Goal: Transaction & Acquisition: Purchase product/service

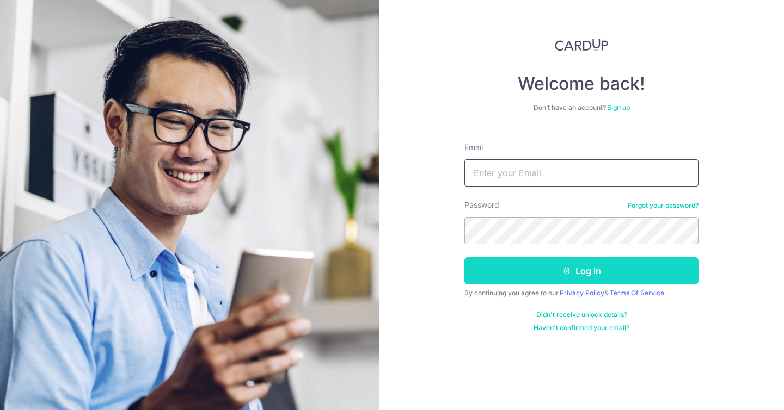
type input "Savannahsiew@gmail.com"
click at [569, 266] on button "Log in" at bounding box center [581, 270] width 234 height 27
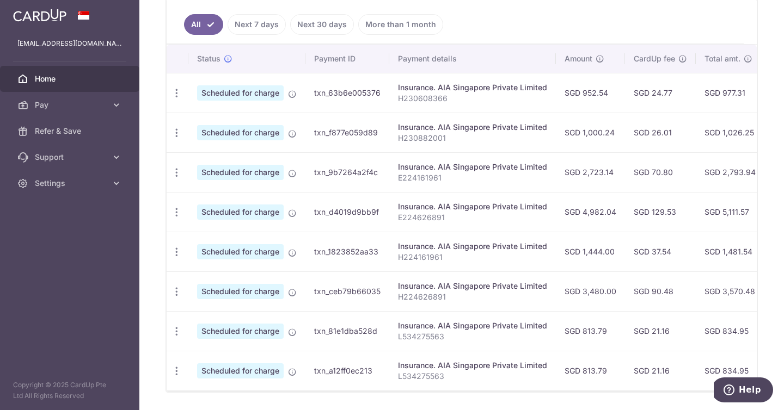
scroll to position [36, 0]
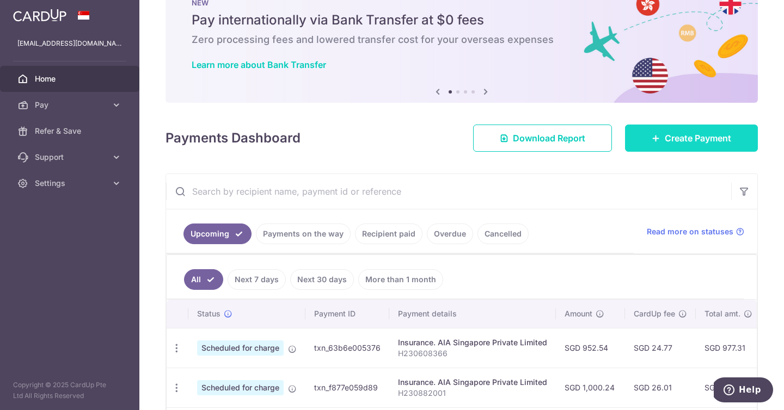
click at [697, 132] on span "Create Payment" at bounding box center [698, 138] width 66 height 13
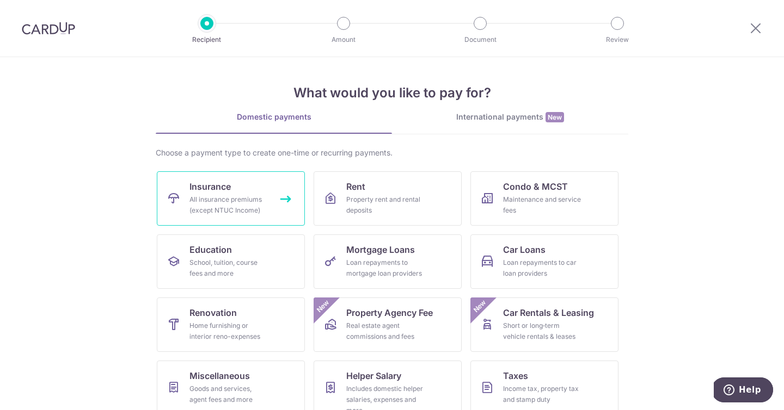
click at [249, 214] on div "All insurance premiums (except NTUC Income)" at bounding box center [228, 205] width 78 height 22
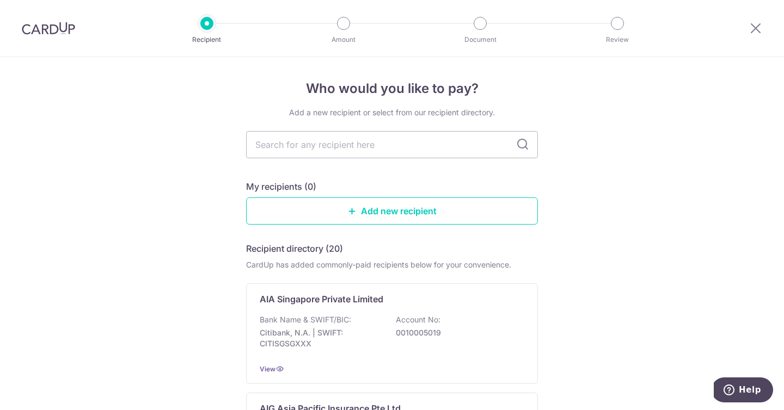
scroll to position [13, 0]
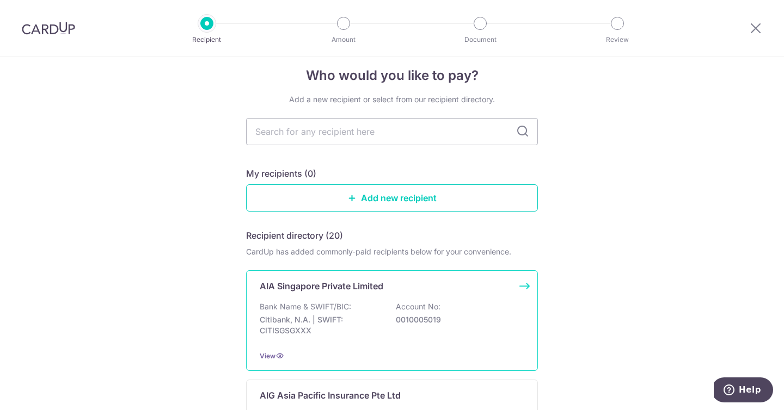
click at [393, 287] on div "AIA Singapore Private Limited" at bounding box center [385, 286] width 251 height 13
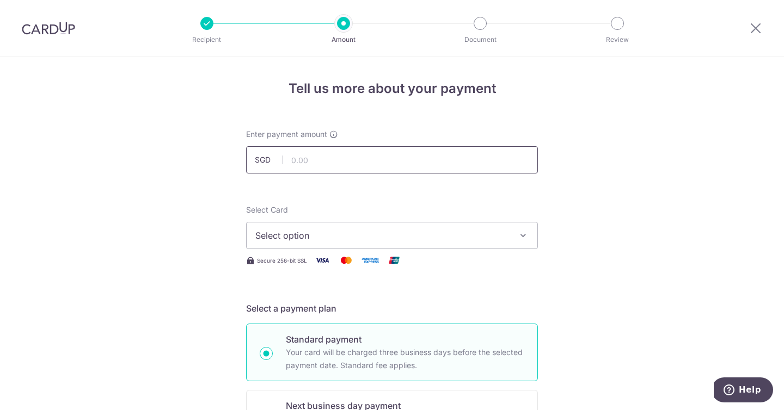
click at [405, 165] on input "text" at bounding box center [392, 159] width 292 height 27
type input "2"
type input "960.74"
click at [429, 232] on span "Select option" at bounding box center [382, 235] width 254 height 13
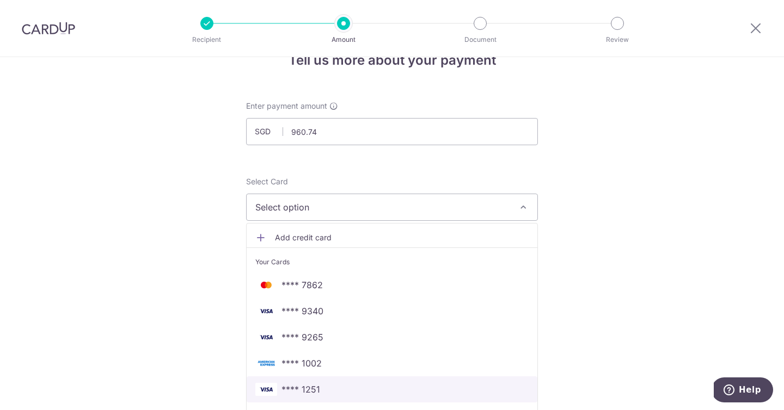
scroll to position [156, 0]
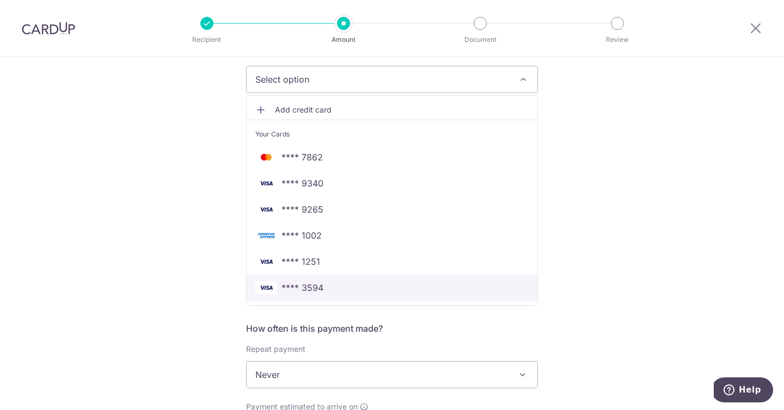
click at [350, 286] on span "**** 3594" at bounding box center [391, 287] width 273 height 13
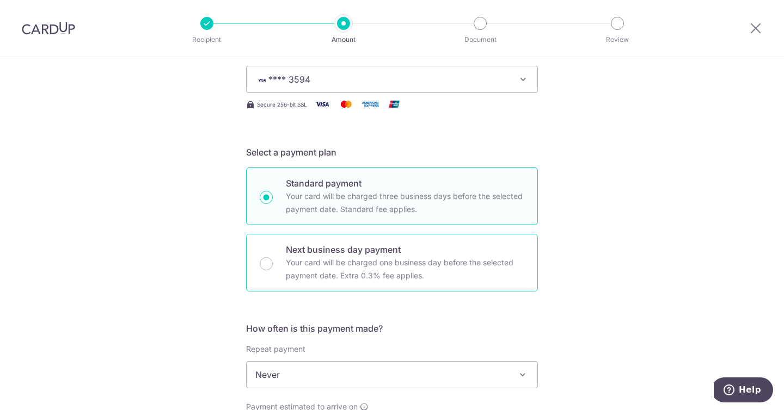
scroll to position [217, 0]
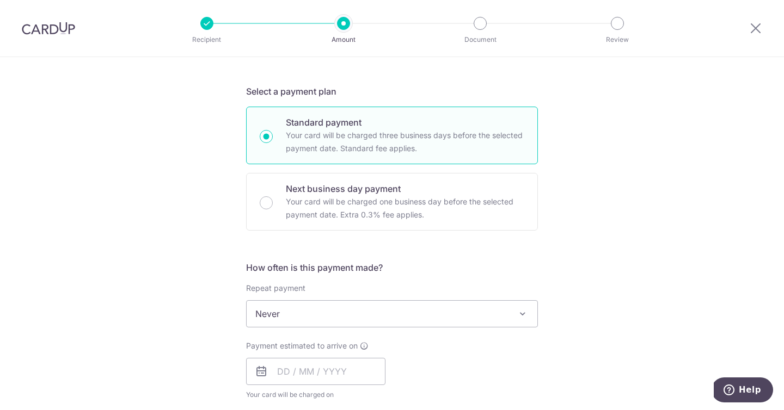
click at [376, 325] on span "Never" at bounding box center [392, 314] width 291 height 26
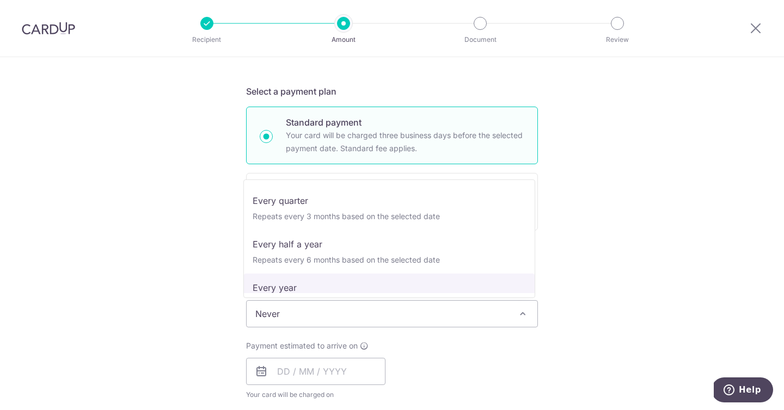
click at [714, 262] on div "Tell us more about your payment Enter payment amount SGD 960.74 960.74 Select C…" at bounding box center [392, 332] width 784 height 985
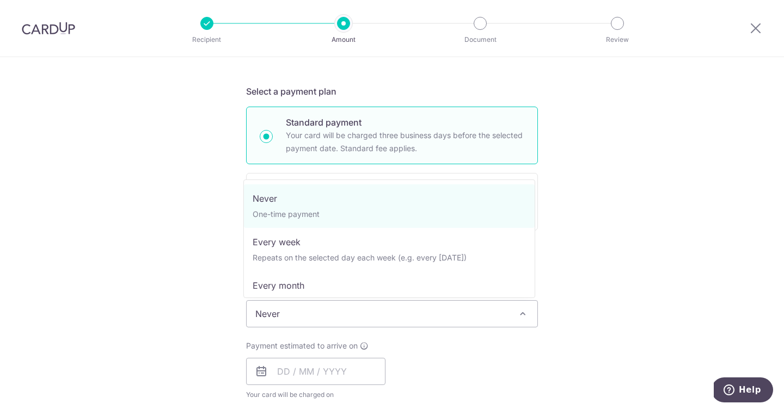
click at [435, 306] on span "Never" at bounding box center [392, 314] width 291 height 26
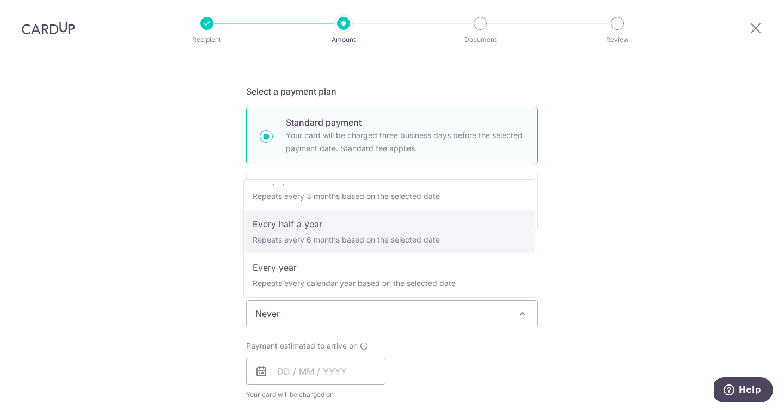
scroll to position [152, 0]
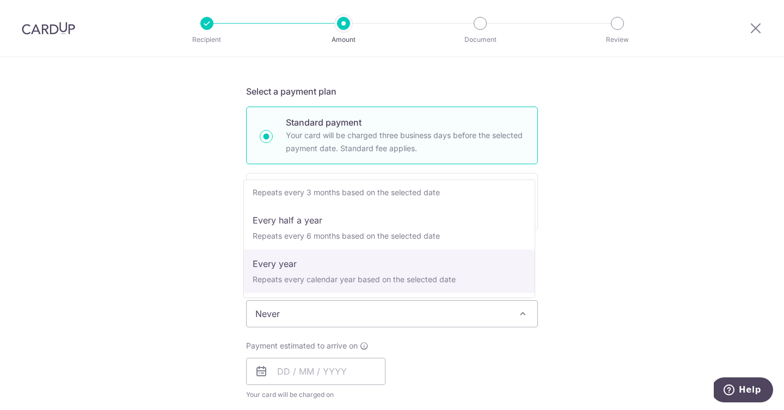
select select "6"
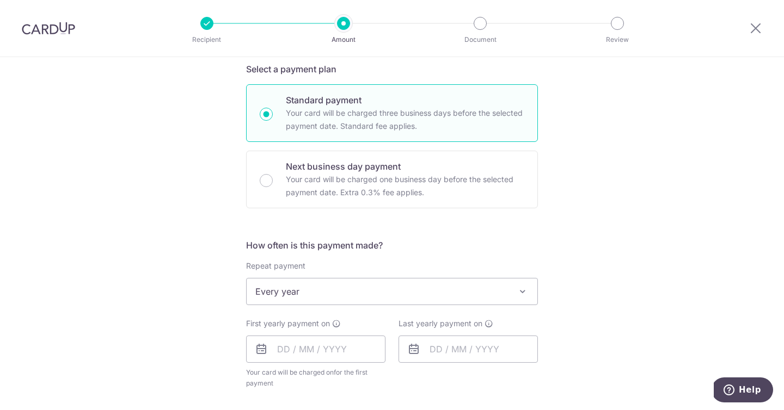
scroll to position [399, 0]
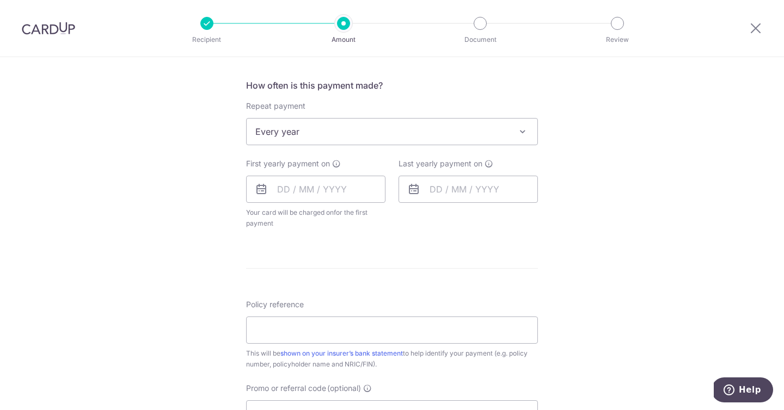
click at [294, 174] on div "First yearly payment on Your card will be charged on for the first payment * If…" at bounding box center [315, 193] width 139 height 71
click at [290, 184] on input "text" at bounding box center [315, 189] width 139 height 27
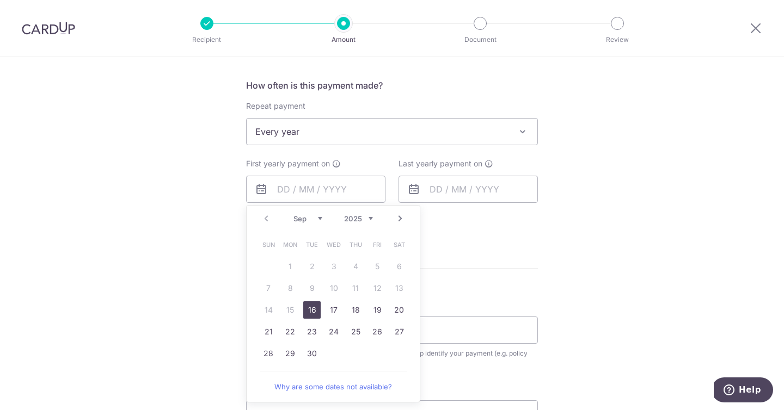
click at [309, 316] on link "16" at bounding box center [311, 310] width 17 height 17
type input "16/09/2025"
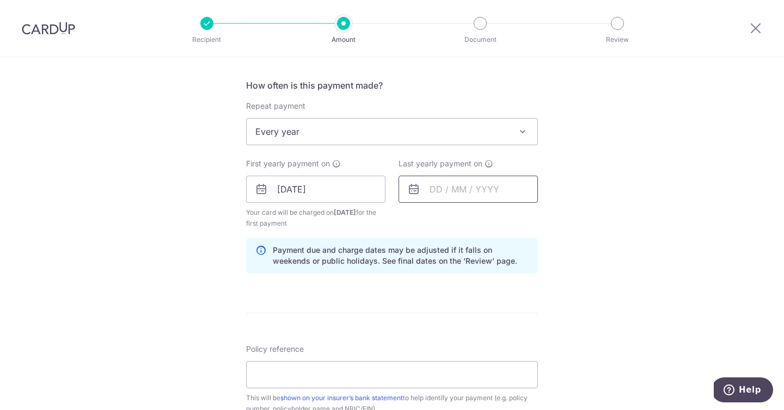
click at [444, 181] on input "text" at bounding box center [467, 189] width 139 height 27
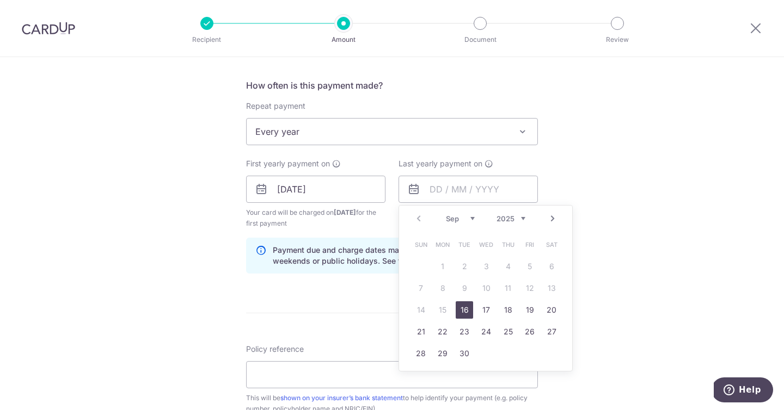
click at [462, 310] on link "16" at bounding box center [464, 310] width 17 height 17
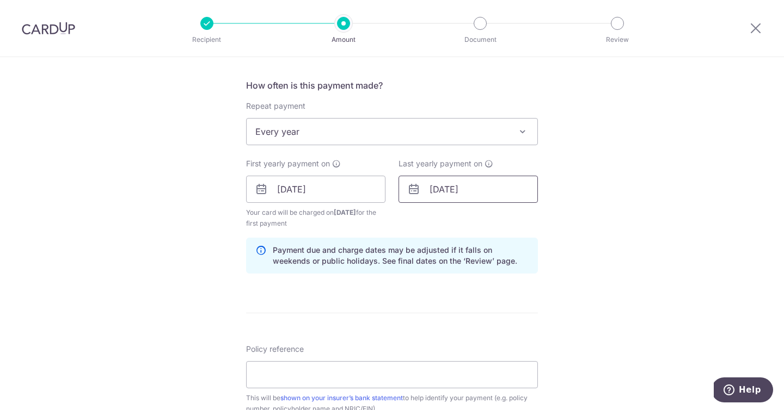
click at [488, 186] on input "16/09/2025" at bounding box center [467, 189] width 139 height 27
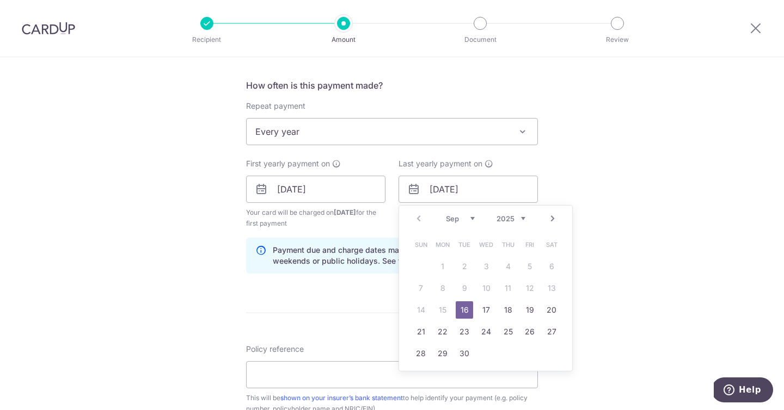
click at [520, 217] on select "2025 2026 2027 2028 2029 2030 2031 2032 2033 2034 2035" at bounding box center [510, 218] width 29 height 9
click at [488, 307] on link "16" at bounding box center [485, 310] width 17 height 17
type input "16/09/2026"
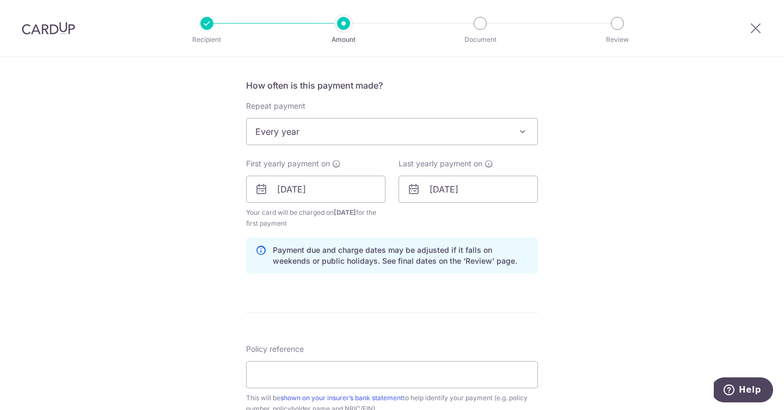
click at [604, 229] on div "Tell us more about your payment Enter payment amount SGD 960.74 960.74 Select C…" at bounding box center [392, 178] width 784 height 1040
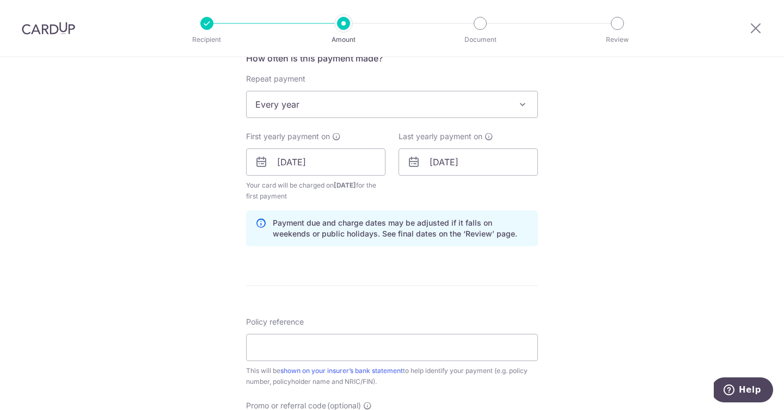
scroll to position [532, 0]
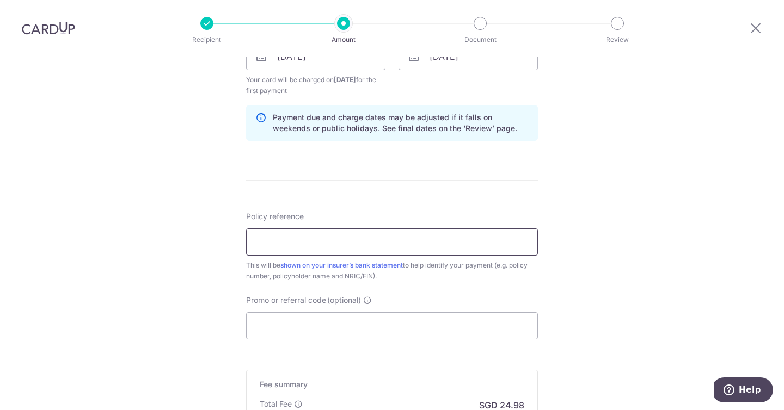
click at [323, 237] on input "Policy reference" at bounding box center [392, 242] width 292 height 27
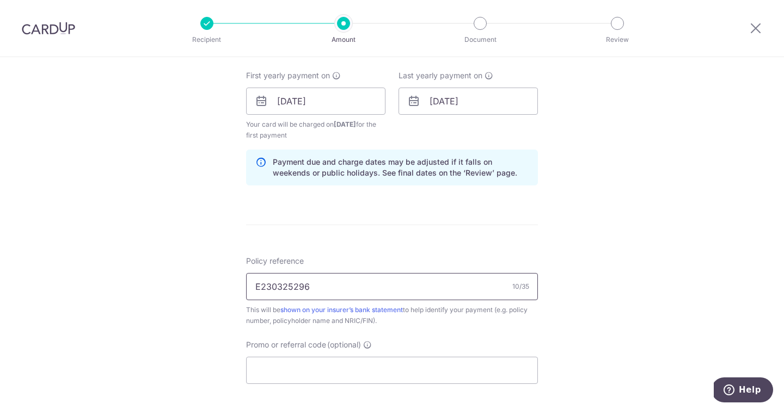
scroll to position [616, 0]
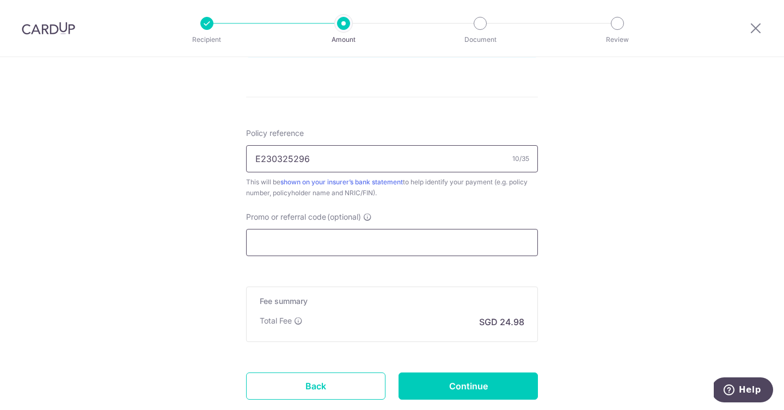
type input "E230325296"
click at [354, 243] on input "Promo or referral code (optional)" at bounding box center [392, 242] width 292 height 27
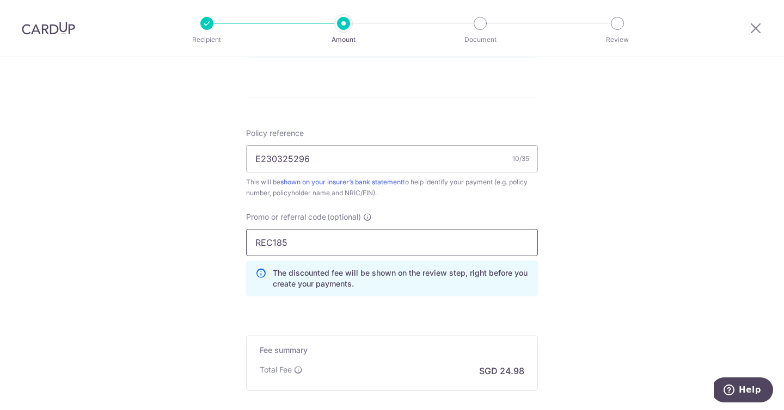
scroll to position [698, 0]
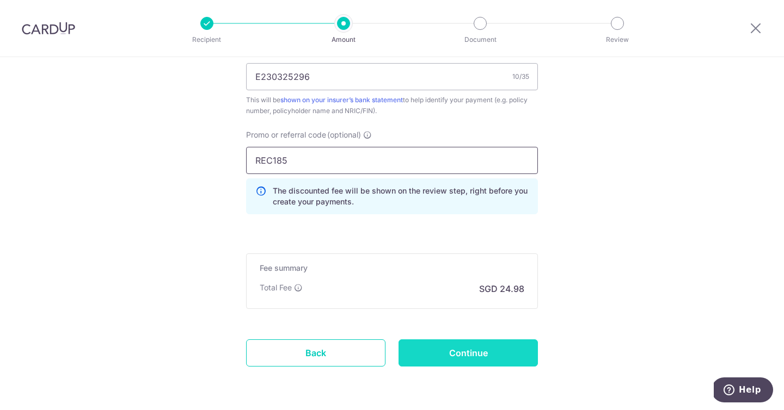
type input "REC185"
click at [484, 352] on input "Continue" at bounding box center [467, 353] width 139 height 27
type input "Create Schedule"
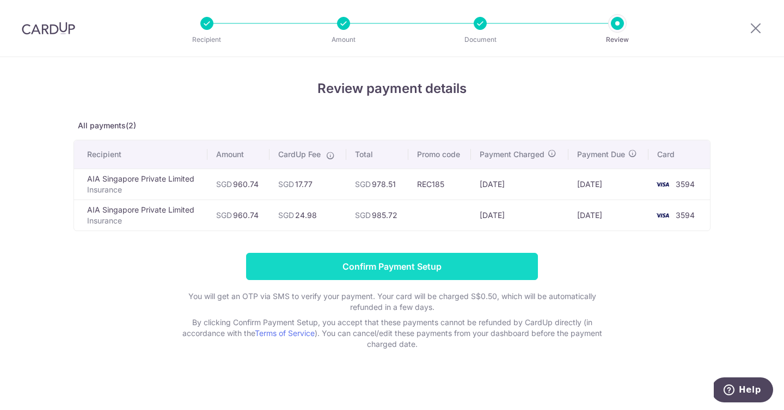
click at [403, 274] on input "Confirm Payment Setup" at bounding box center [392, 266] width 292 height 27
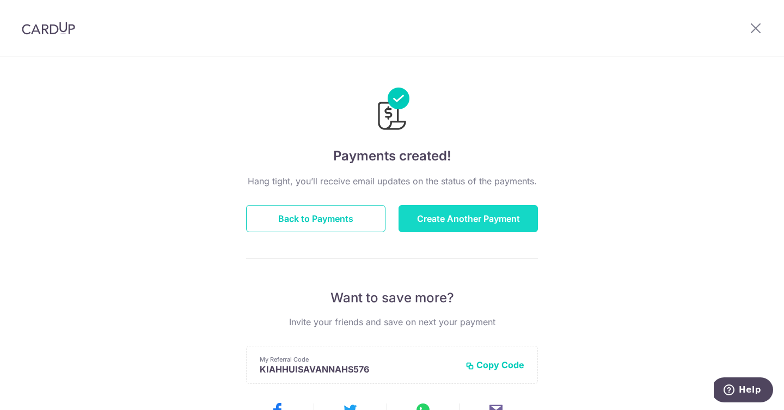
click at [456, 217] on button "Create Another Payment" at bounding box center [467, 218] width 139 height 27
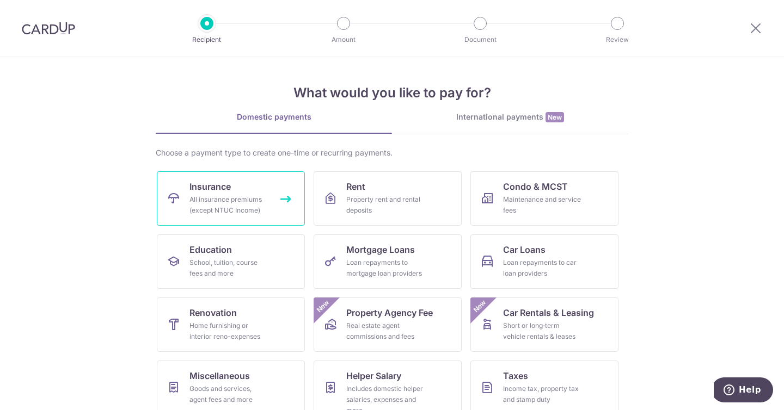
click at [207, 174] on link "Insurance All insurance premiums (except NTUC Income)" at bounding box center [231, 198] width 148 height 54
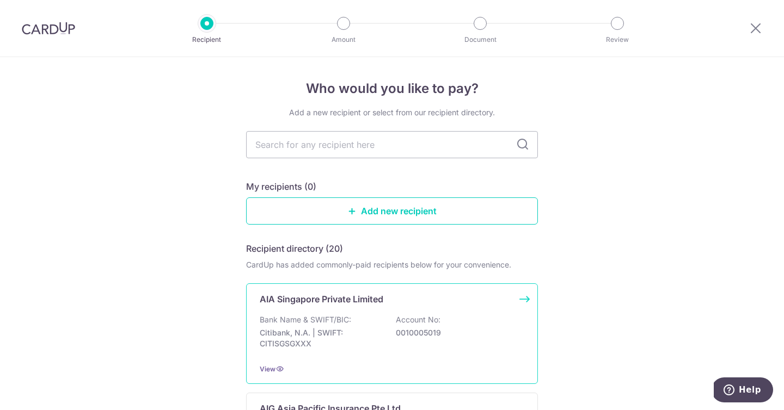
click at [347, 317] on p "Bank Name & SWIFT/BIC:" at bounding box center [305, 320] width 91 height 11
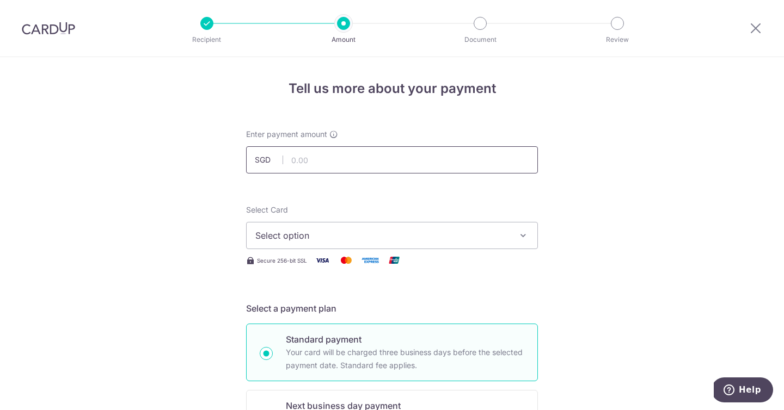
click at [342, 159] on input "text" at bounding box center [392, 159] width 292 height 27
type input "39.50"
click at [414, 239] on span "Select option" at bounding box center [382, 235] width 254 height 13
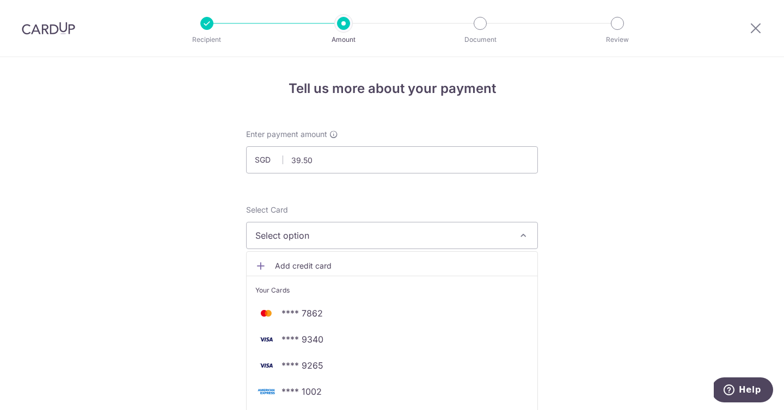
scroll to position [134, 0]
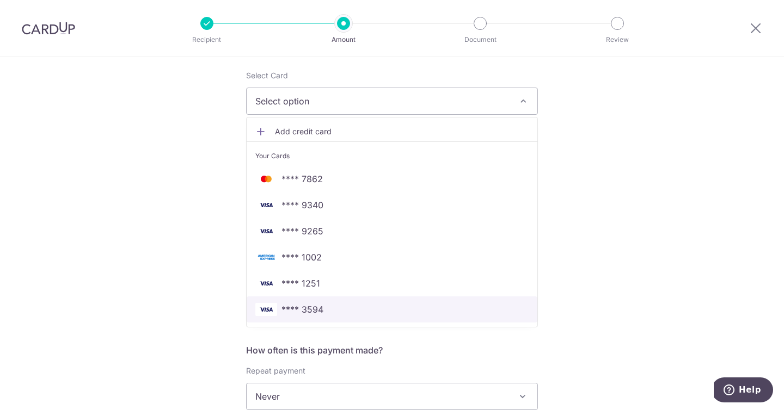
click at [355, 304] on span "**** 3594" at bounding box center [391, 309] width 273 height 13
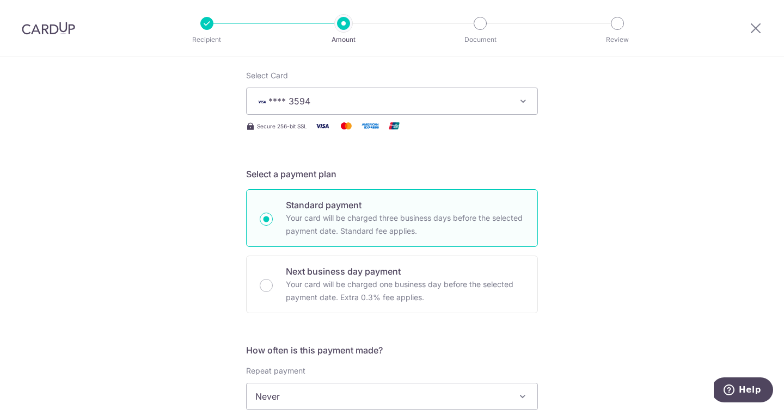
scroll to position [192, 0]
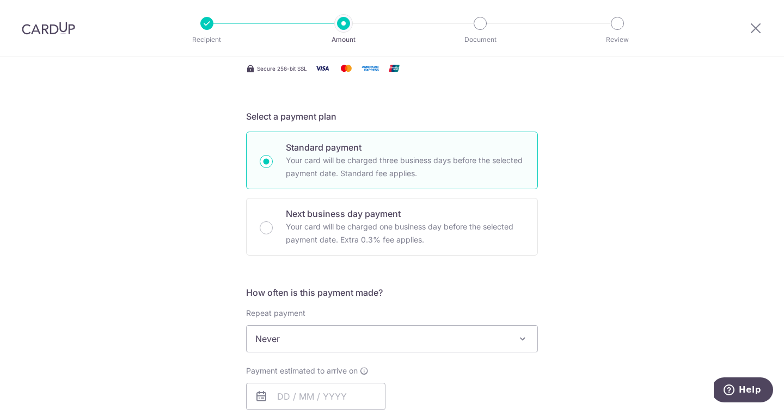
click at [322, 327] on span "Never" at bounding box center [392, 339] width 291 height 26
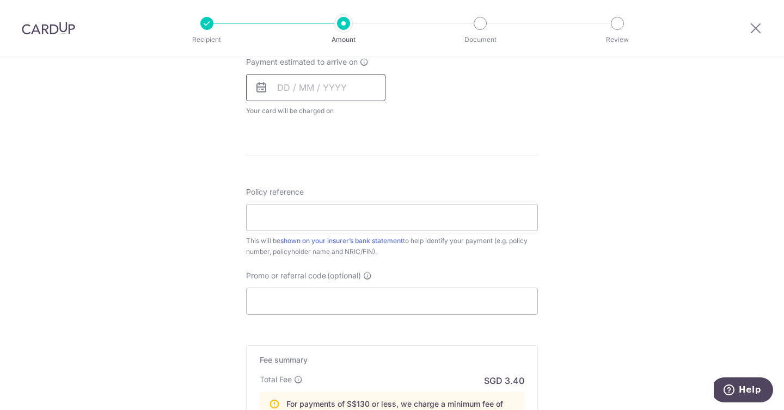
click at [302, 75] on input "text" at bounding box center [315, 87] width 139 height 27
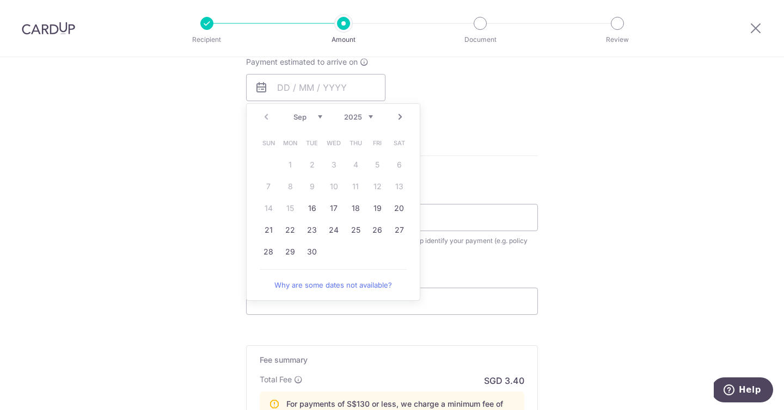
click at [323, 202] on td "17" at bounding box center [334, 209] width 22 height 22
type input "[DATE]"
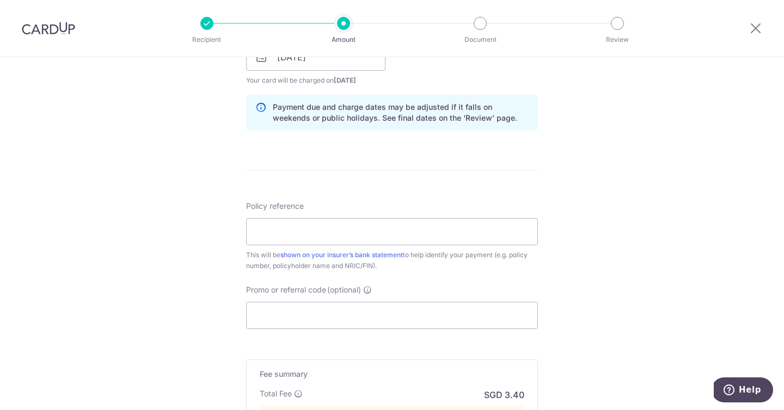
scroll to position [667, 0]
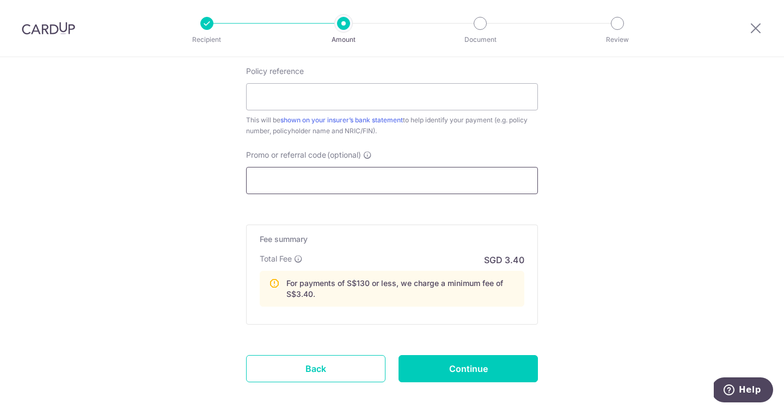
click at [358, 177] on input "Promo or referral code (optional)" at bounding box center [392, 180] width 292 height 27
